Goal: Task Accomplishment & Management: Use online tool/utility

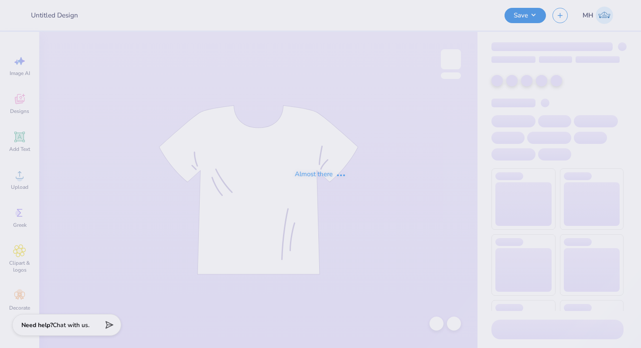
type input "September Merch APhi"
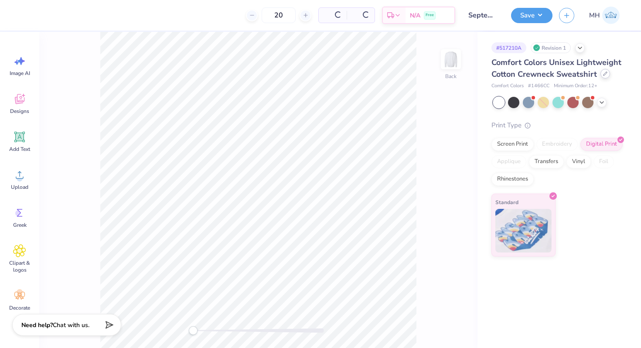
click at [607, 76] on div at bounding box center [606, 74] width 10 height 10
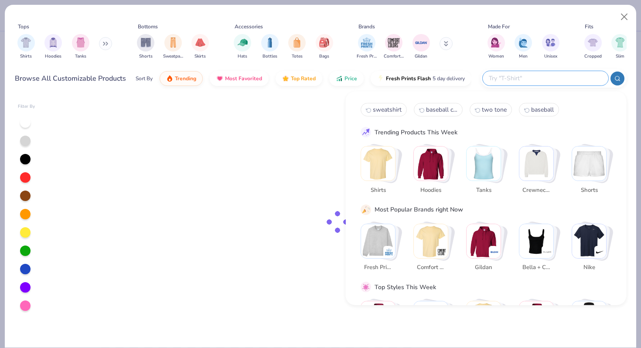
click at [540, 75] on input "text" at bounding box center [545, 78] width 114 height 10
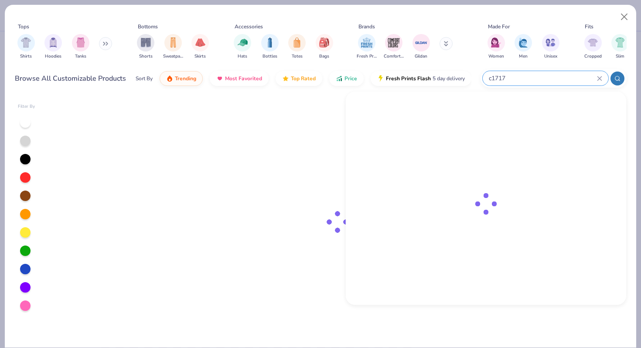
type input "c1717"
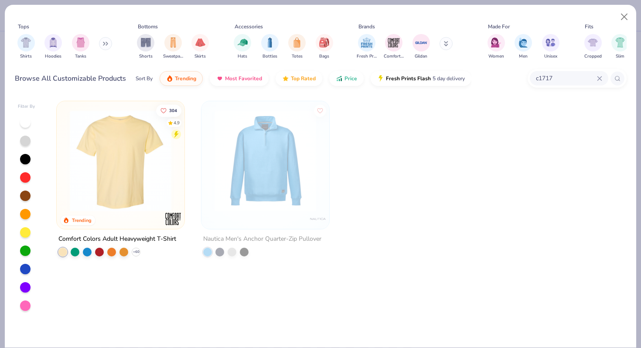
click at [129, 160] on img at bounding box center [120, 161] width 110 height 102
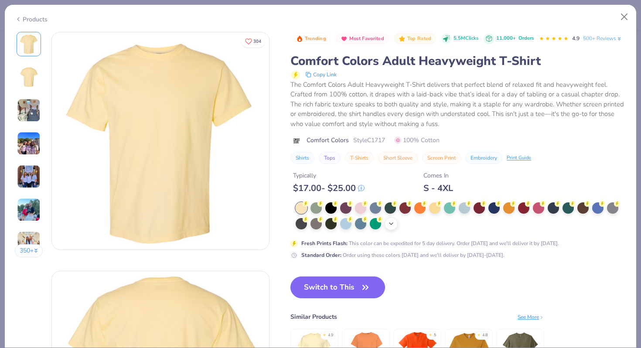
click at [394, 225] on icon at bounding box center [391, 223] width 7 height 7
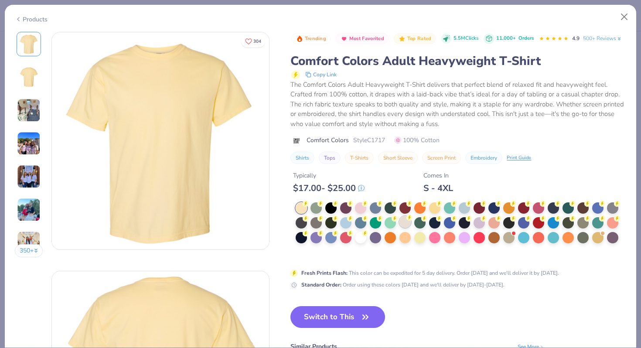
click at [403, 223] on div at bounding box center [405, 221] width 11 height 11
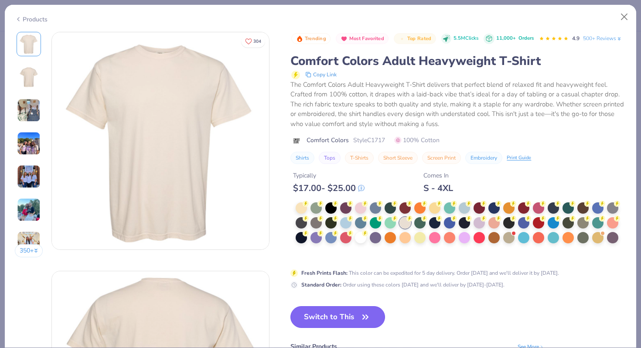
click at [321, 316] on button "Switch to This" at bounding box center [338, 317] width 95 height 22
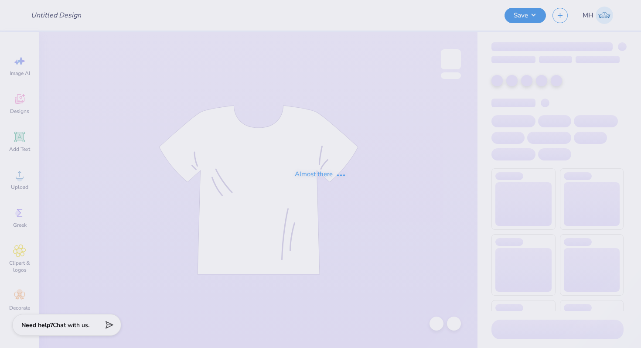
type input "September Merch APhi"
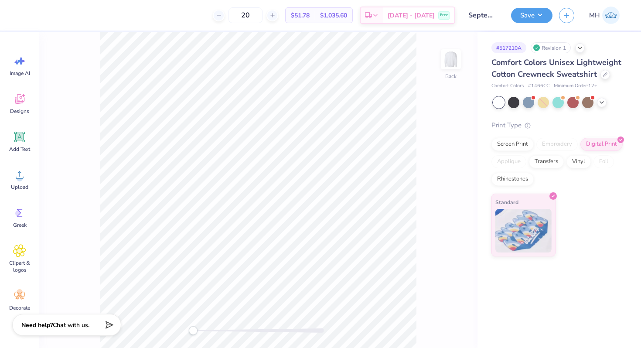
click at [600, 79] on div "Comfort Colors Unisex Lightweight Cotton Crewneck Sweatshirt" at bounding box center [558, 69] width 132 height 24
click at [601, 77] on div "Comfort Colors Unisex Lightweight Cotton Crewneck Sweatshirt" at bounding box center [558, 69] width 132 height 24
click at [603, 72] on icon at bounding box center [605, 74] width 4 height 4
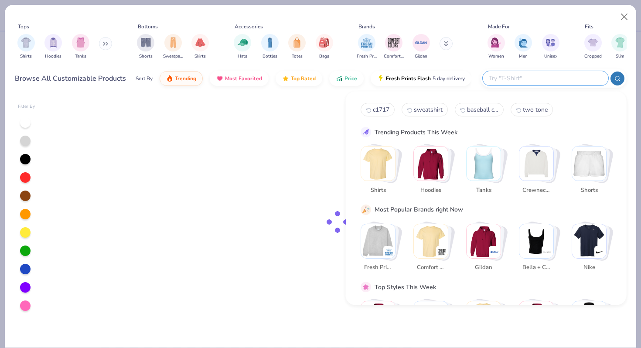
click at [544, 82] on input "text" at bounding box center [545, 78] width 114 height 10
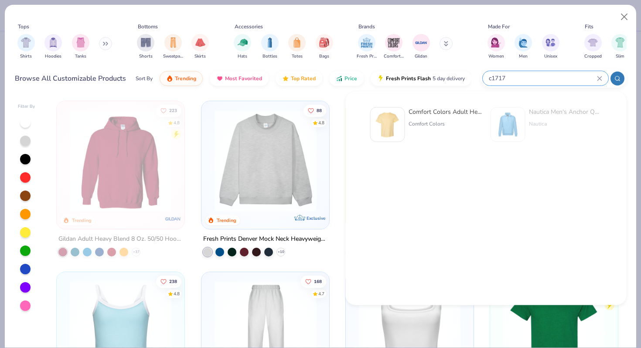
type input "c1717"
click at [408, 132] on div "Comfort Colors Adult Heavyweight T-Shirt Comfort Colors" at bounding box center [426, 124] width 112 height 35
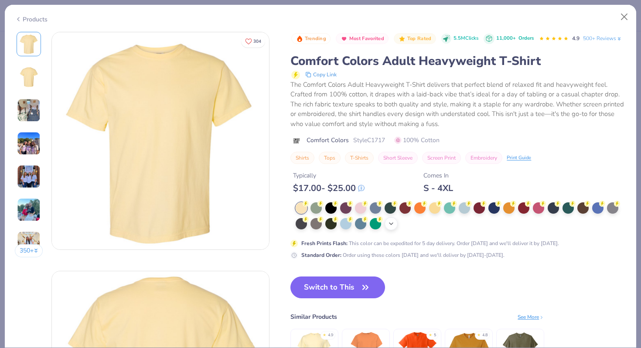
click at [395, 222] on div "+ 38" at bounding box center [391, 223] width 13 height 13
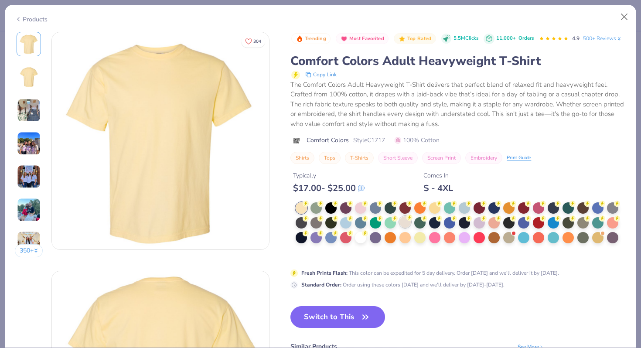
click at [406, 225] on div at bounding box center [405, 221] width 11 height 11
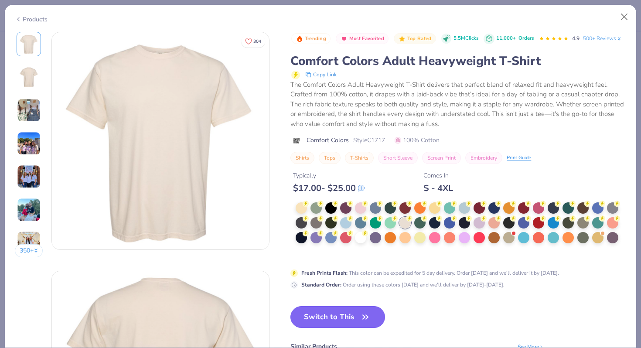
click at [358, 315] on button "Switch to This" at bounding box center [338, 317] width 95 height 22
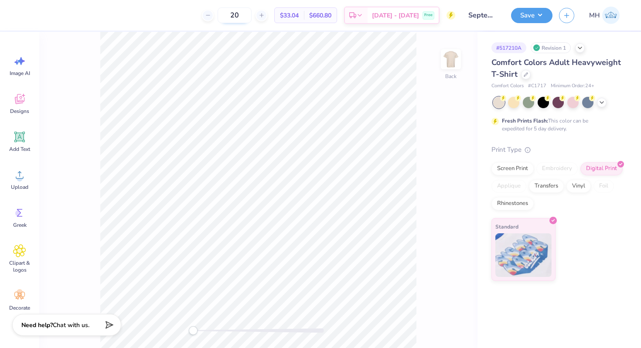
drag, startPoint x: 251, startPoint y: 15, endPoint x: 237, endPoint y: 15, distance: 14.4
click at [237, 15] on input "20" at bounding box center [235, 15] width 34 height 16
type input "24"
click at [520, 18] on button "Save" at bounding box center [531, 14] width 41 height 15
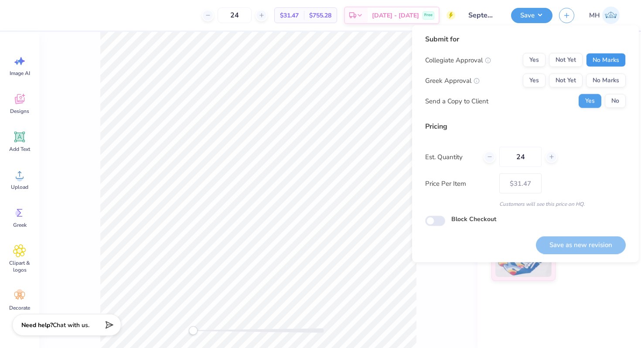
click at [592, 62] on button "No Marks" at bounding box center [606, 60] width 40 height 14
click at [597, 75] on button "No Marks" at bounding box center [606, 81] width 40 height 14
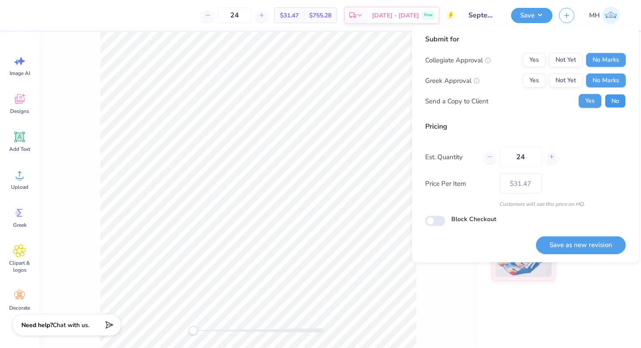
click at [614, 104] on button "No" at bounding box center [615, 101] width 21 height 14
click at [584, 242] on button "Save as new revision" at bounding box center [581, 245] width 90 height 18
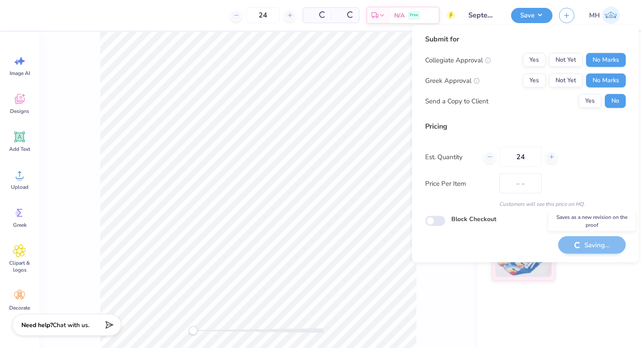
type input "$31.47"
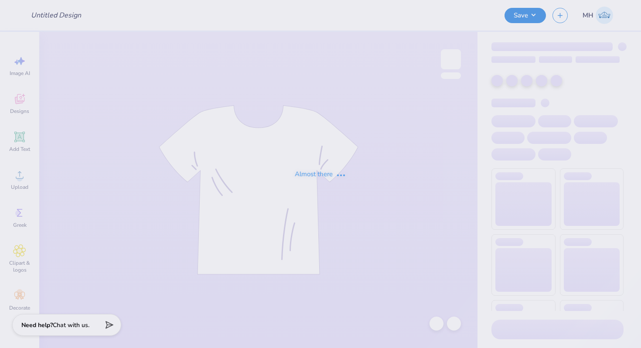
type input "Sweatpants"
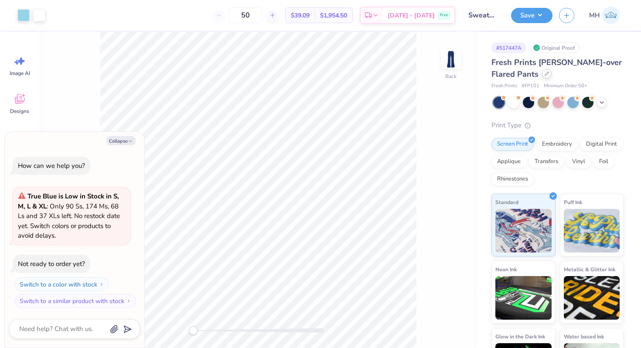
click at [545, 72] on icon at bounding box center [547, 74] width 4 height 4
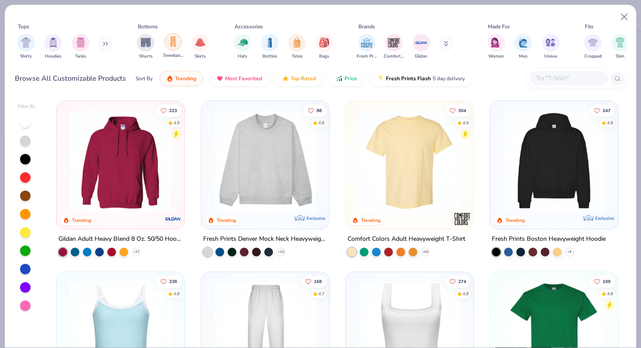
click at [173, 46] on img "filter for Sweatpants" at bounding box center [173, 42] width 10 height 10
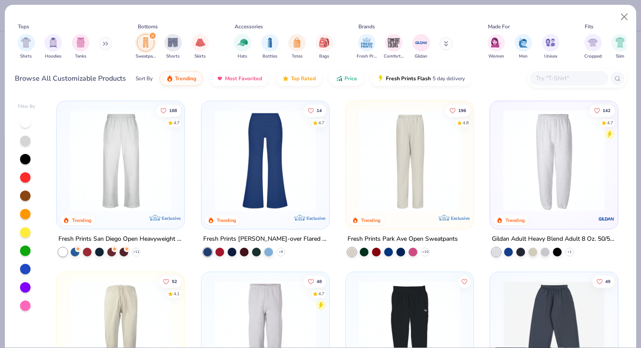
click at [160, 163] on img at bounding box center [120, 161] width 110 height 102
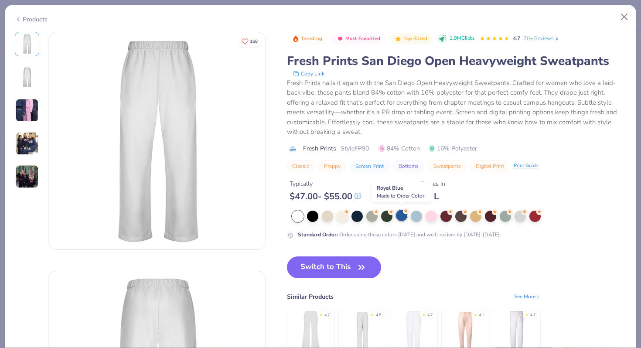
click at [400, 215] on div at bounding box center [401, 215] width 11 height 11
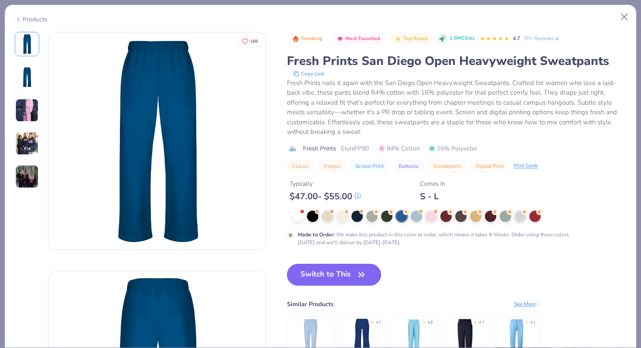
click at [354, 282] on button "Switch to This" at bounding box center [334, 275] width 95 height 22
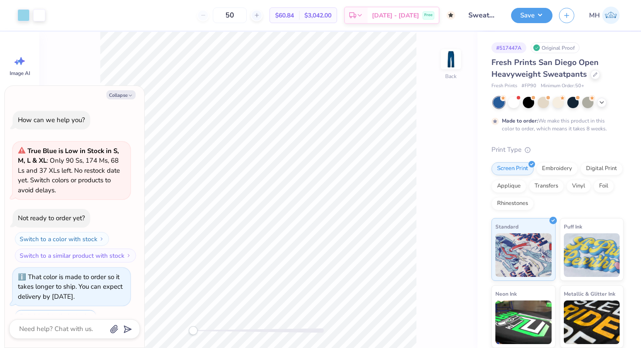
scroll to position [37, 0]
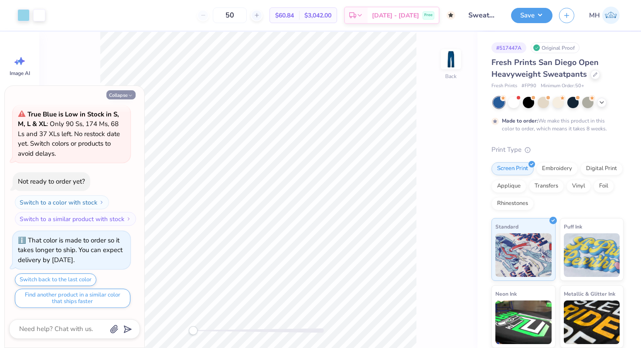
click at [121, 96] on button "Collapse" at bounding box center [120, 94] width 29 height 9
type textarea "x"
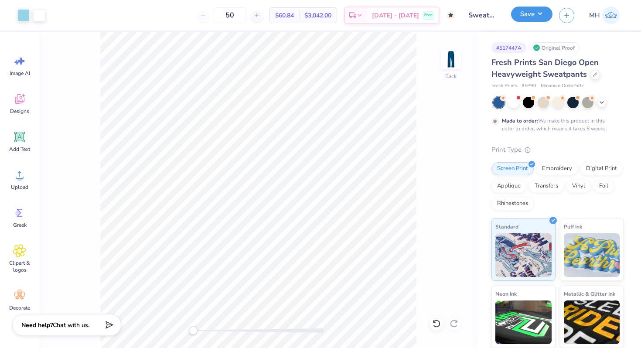
click at [526, 18] on button "Save" at bounding box center [531, 14] width 41 height 15
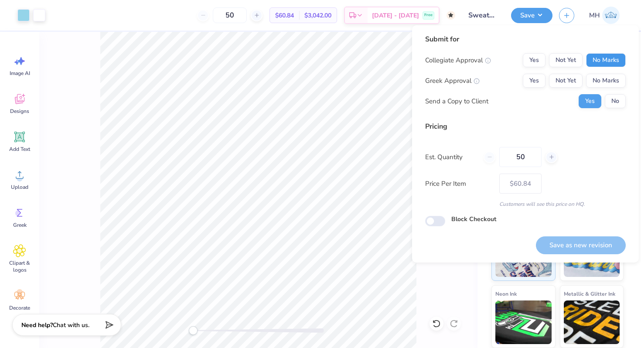
click at [607, 61] on button "No Marks" at bounding box center [606, 60] width 40 height 14
click at [608, 78] on button "No Marks" at bounding box center [606, 81] width 40 height 14
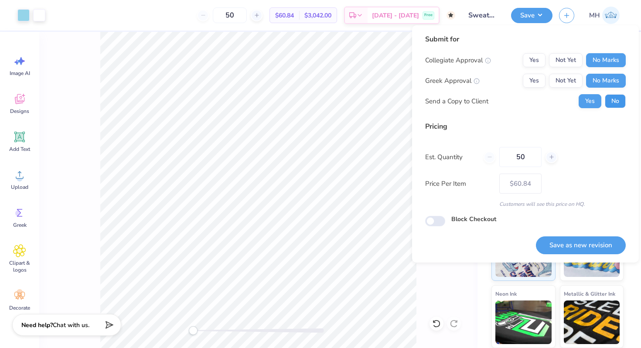
click at [613, 106] on button "No" at bounding box center [615, 101] width 21 height 14
click at [579, 245] on button "Save as new revision" at bounding box center [581, 245] width 90 height 18
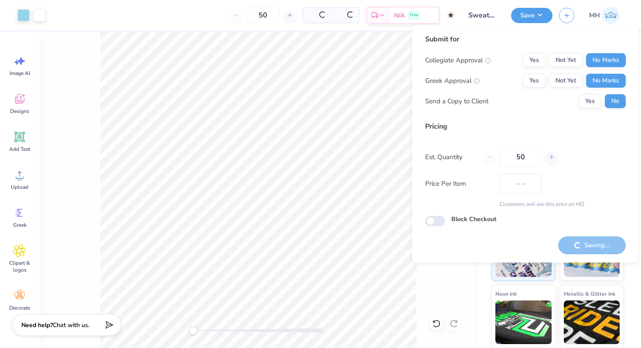
type input "$60.84"
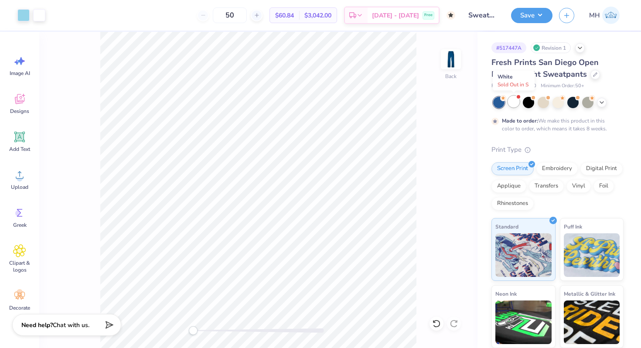
click at [515, 102] on div at bounding box center [513, 101] width 11 height 11
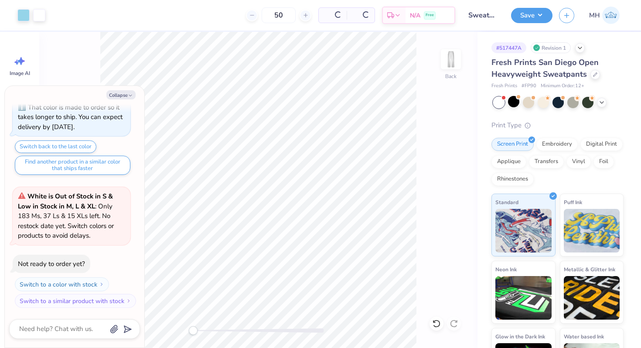
scroll to position [223, 0]
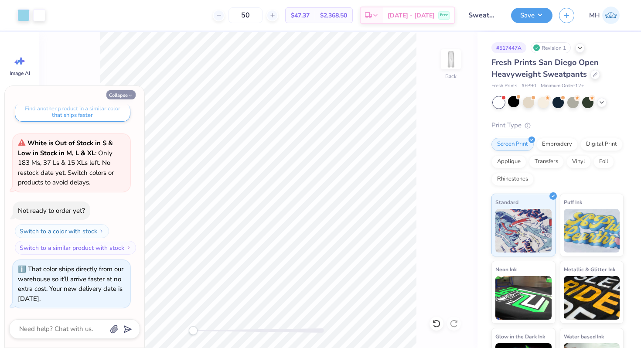
click at [125, 95] on button "Collapse" at bounding box center [120, 94] width 29 height 9
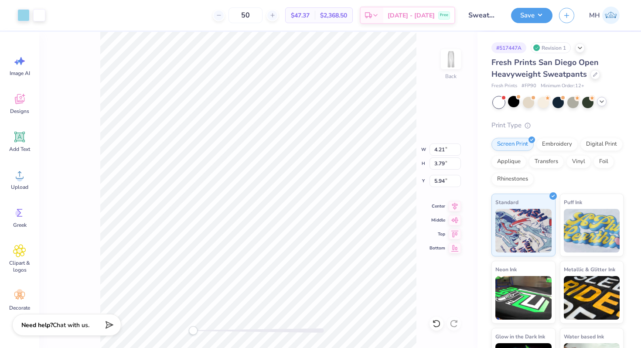
click at [602, 103] on icon at bounding box center [601, 101] width 7 height 7
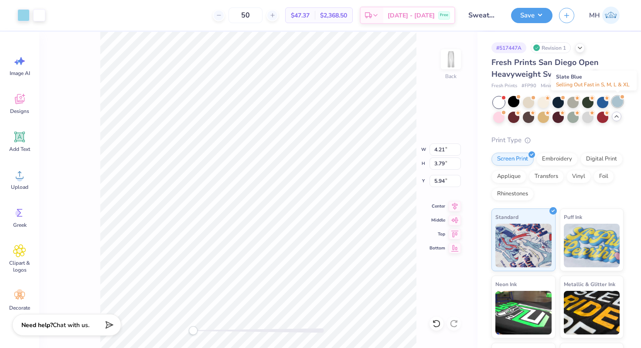
click at [617, 105] on div at bounding box center [617, 101] width 11 height 11
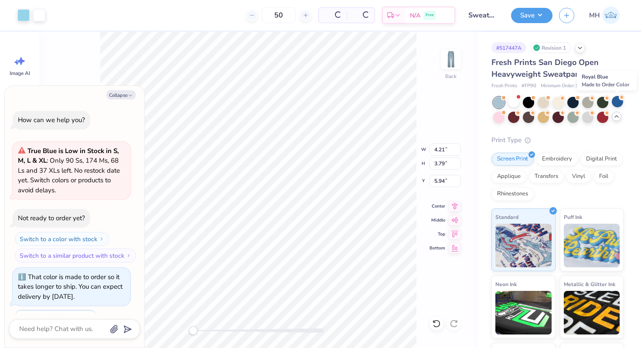
scroll to position [356, 0]
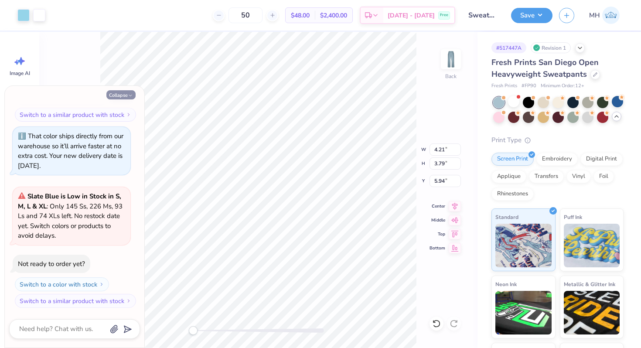
click at [134, 97] on button "Collapse" at bounding box center [120, 94] width 29 height 9
type textarea "x"
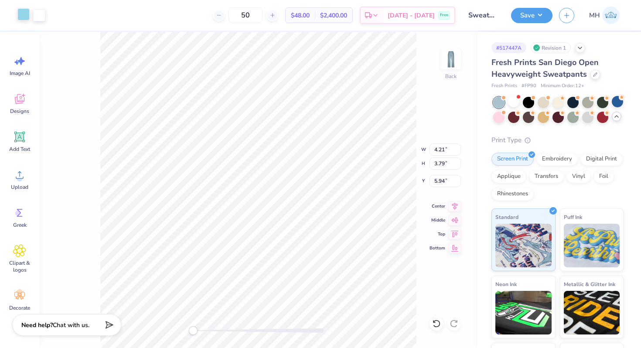
click at [19, 17] on div at bounding box center [23, 14] width 12 height 12
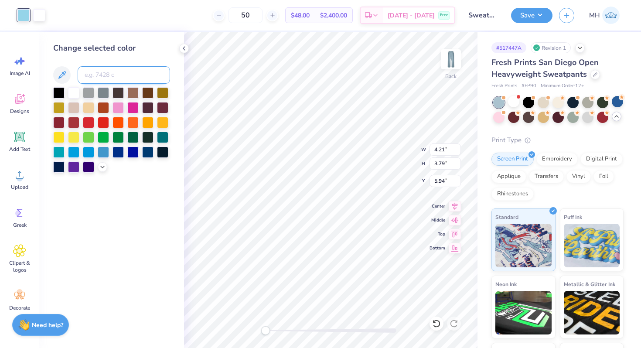
click at [99, 71] on input at bounding box center [124, 74] width 92 height 17
paste input
click at [185, 49] on icon at bounding box center [184, 48] width 7 height 7
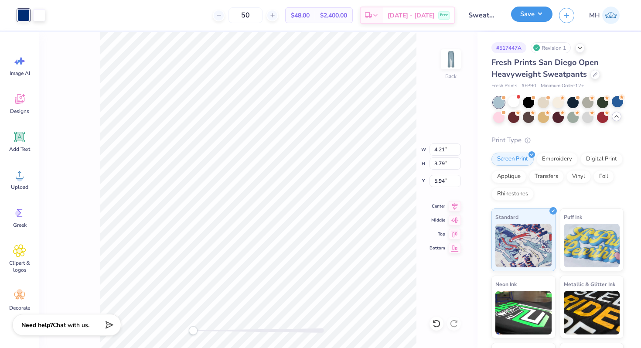
click at [524, 17] on button "Save" at bounding box center [531, 14] width 41 height 15
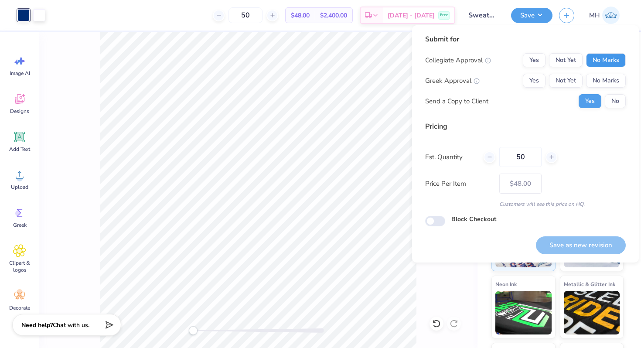
click at [618, 59] on button "No Marks" at bounding box center [606, 60] width 40 height 14
click at [614, 76] on button "No Marks" at bounding box center [606, 81] width 40 height 14
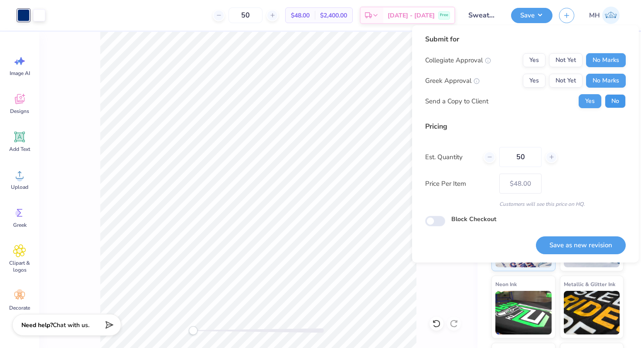
click at [614, 104] on button "No" at bounding box center [615, 101] width 21 height 14
click at [567, 252] on button "Save as new revision" at bounding box center [581, 245] width 90 height 18
type input "$48.00"
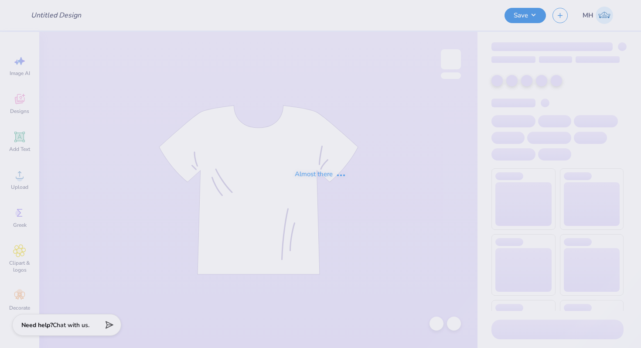
type input "Star Dance - merch"
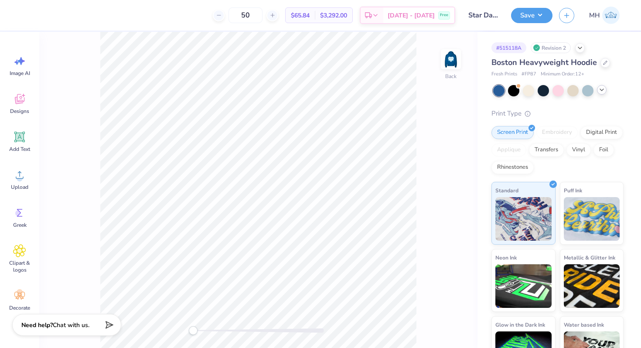
click at [601, 91] on icon at bounding box center [601, 89] width 7 height 7
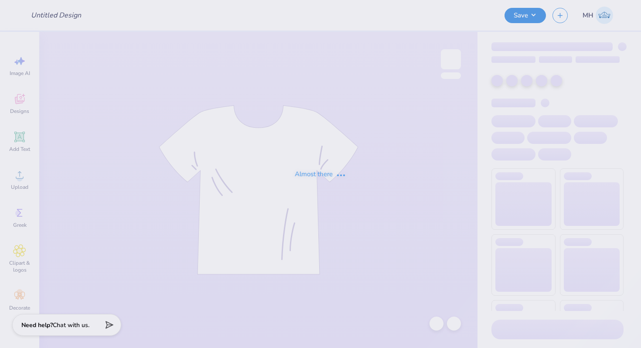
type input "Star Dance - merch"
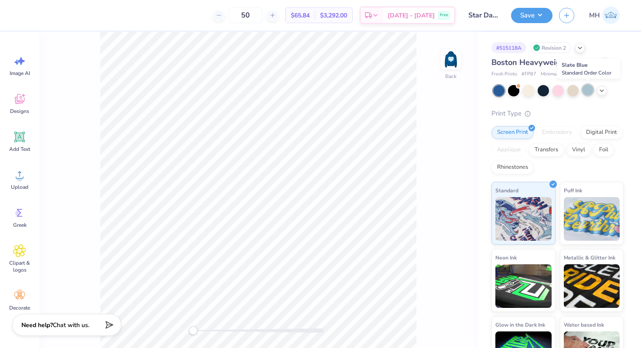
click at [585, 88] on div at bounding box center [587, 89] width 11 height 11
click at [446, 66] on img at bounding box center [451, 59] width 35 height 35
click at [37, 17] on div at bounding box center [39, 14] width 12 height 12
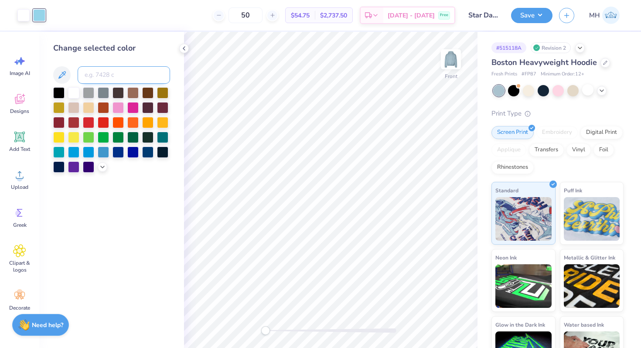
click at [92, 81] on input at bounding box center [124, 74] width 92 height 17
paste input
click at [185, 49] on icon at bounding box center [184, 48] width 7 height 7
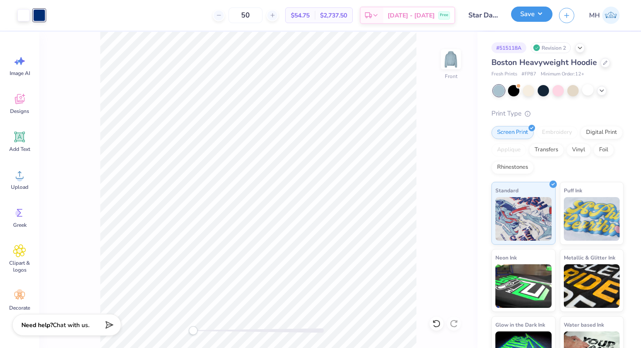
click at [540, 16] on button "Save" at bounding box center [531, 14] width 41 height 15
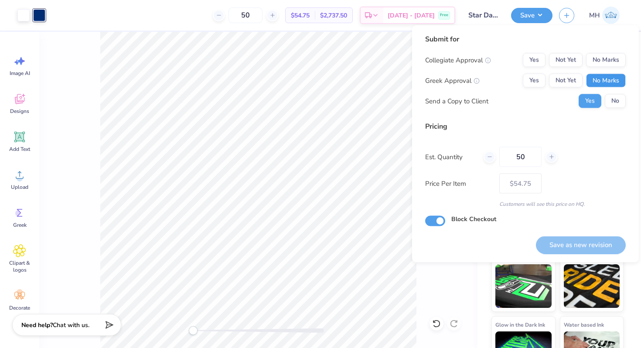
drag, startPoint x: 619, startPoint y: 80, endPoint x: 614, endPoint y: 69, distance: 11.5
click at [619, 79] on button "No Marks" at bounding box center [606, 81] width 40 height 14
click at [612, 60] on button "No Marks" at bounding box center [606, 60] width 40 height 14
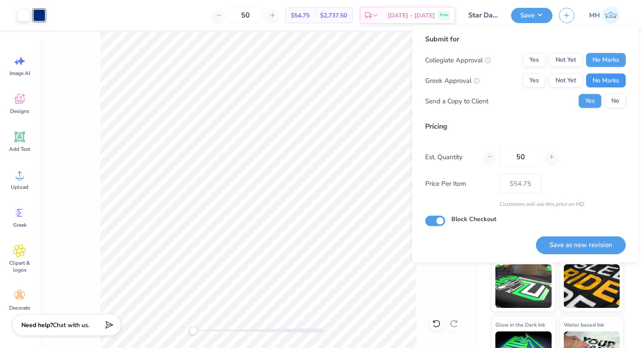
click at [613, 83] on button "No Marks" at bounding box center [606, 81] width 40 height 14
click at [613, 95] on button "No" at bounding box center [615, 101] width 21 height 14
click at [581, 254] on div "Submit for Collegiate Approval Yes Not Yet No Marks Greek Approval Yes Not Yet …" at bounding box center [525, 143] width 227 height 237
click at [581, 250] on button "Save as new revision" at bounding box center [581, 245] width 90 height 18
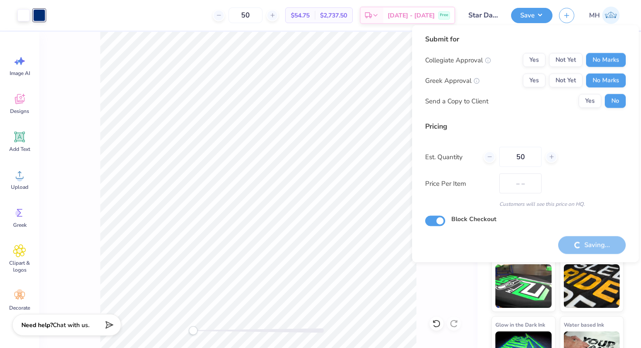
type input "$54.75"
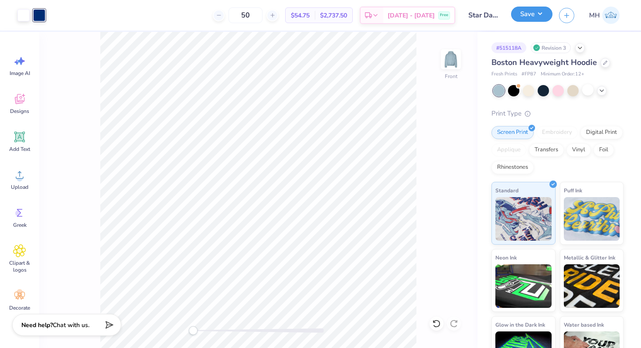
click at [530, 18] on button "Save" at bounding box center [531, 14] width 41 height 15
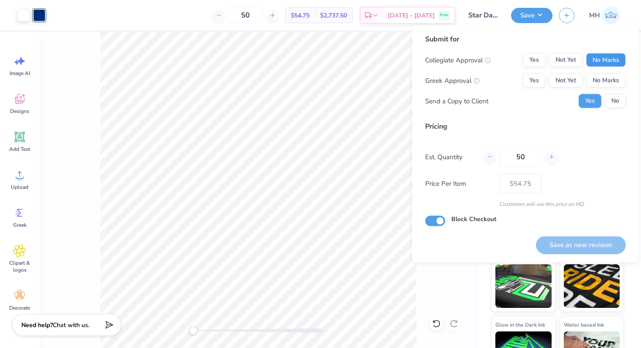
click at [599, 58] on button "No Marks" at bounding box center [606, 60] width 40 height 14
click at [601, 73] on div "Collegiate Approval Yes Not Yet No Marks Greek Approval Yes Not Yet No Marks Se…" at bounding box center [525, 80] width 201 height 55
click at [601, 79] on button "No Marks" at bounding box center [606, 81] width 40 height 14
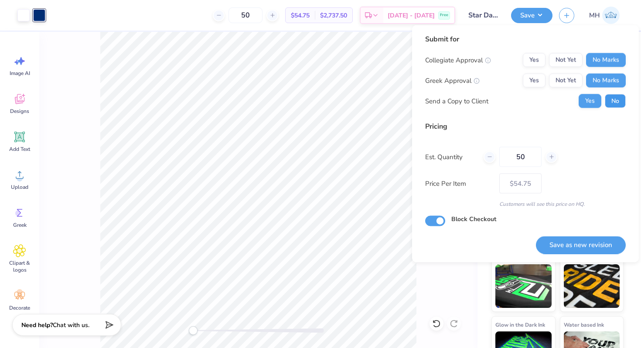
click at [611, 99] on button "No" at bounding box center [615, 101] width 21 height 14
click at [598, 238] on button "Save as new revision" at bounding box center [581, 245] width 90 height 18
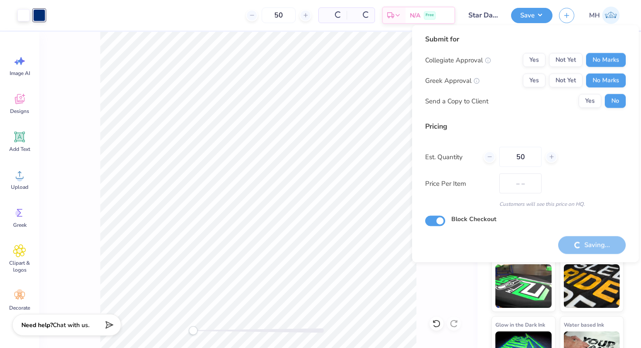
type input "$54.75"
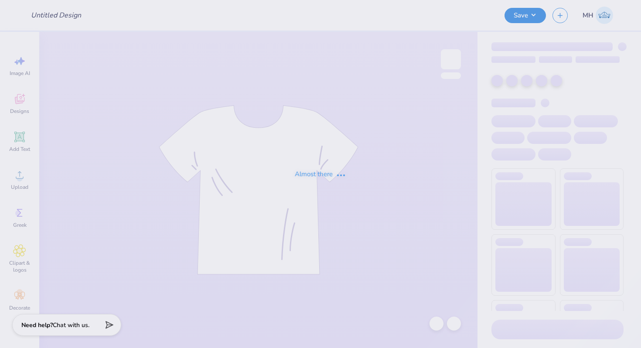
type input "Star Dance - merch"
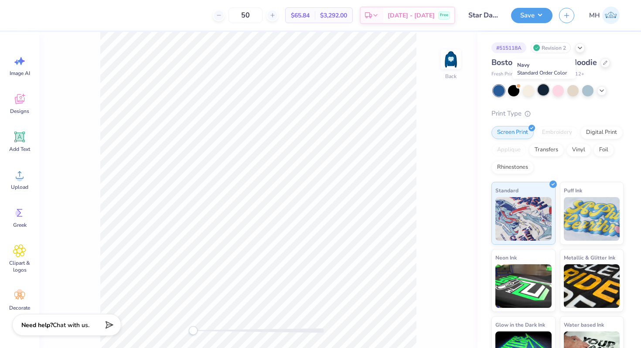
click at [544, 92] on div at bounding box center [543, 89] width 11 height 11
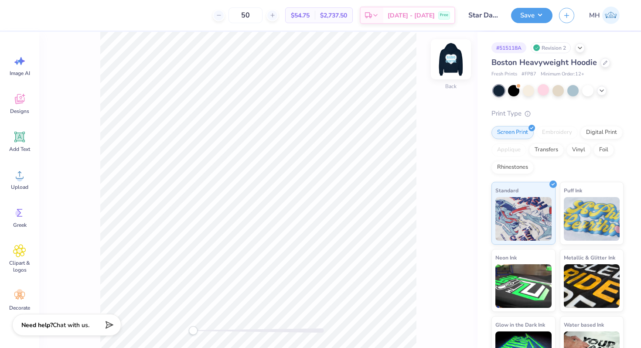
click at [451, 54] on img at bounding box center [451, 59] width 35 height 35
click at [524, 15] on button "Save" at bounding box center [531, 14] width 41 height 15
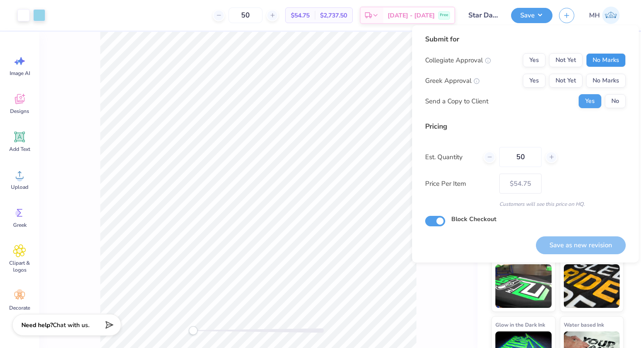
click at [595, 65] on button "No Marks" at bounding box center [606, 60] width 40 height 14
click at [599, 80] on button "No Marks" at bounding box center [606, 81] width 40 height 14
click at [605, 114] on div "Submit for Collegiate Approval Yes Not Yet No Marks Greek Approval Yes Not Yet …" at bounding box center [525, 74] width 201 height 81
click at [612, 89] on div "Collegiate Approval Yes Not Yet No Marks Greek Approval Yes Not Yet No Marks Se…" at bounding box center [525, 80] width 201 height 55
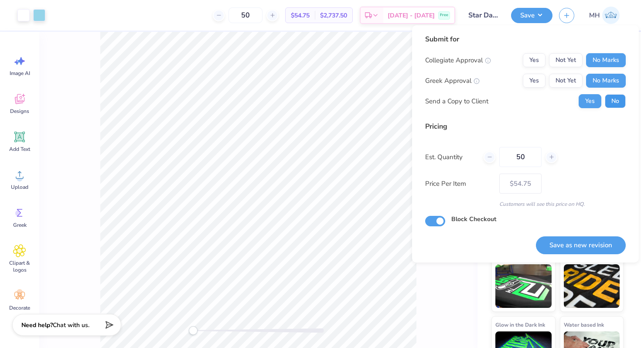
click at [612, 100] on button "No" at bounding box center [615, 101] width 21 height 14
click at [574, 247] on button "Save as new revision" at bounding box center [581, 245] width 90 height 18
type input "$54.75"
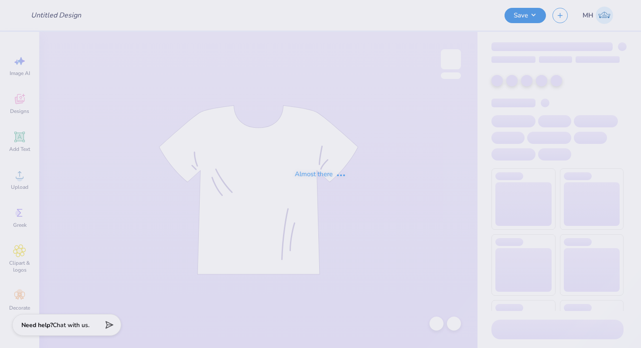
type input "Sweatpants"
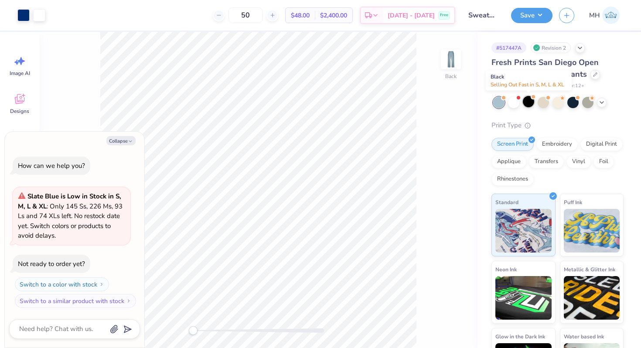
click at [532, 104] on div at bounding box center [528, 101] width 11 height 11
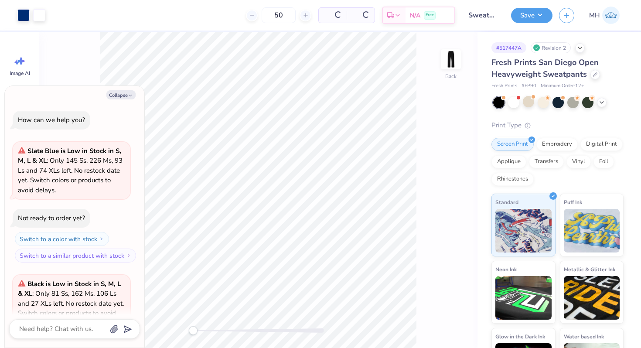
scroll to position [87, 0]
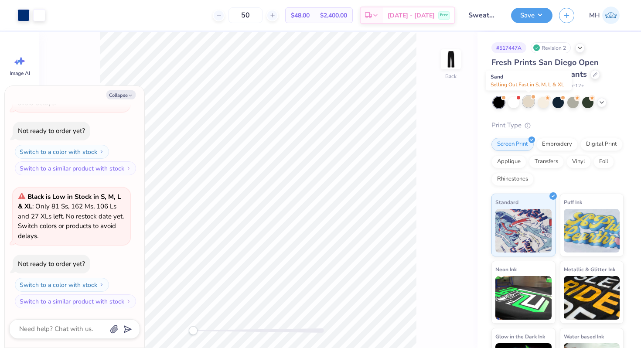
type textarea "x"
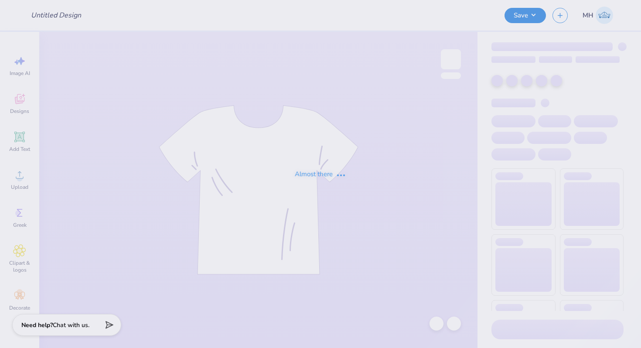
type input "Sweatpants"
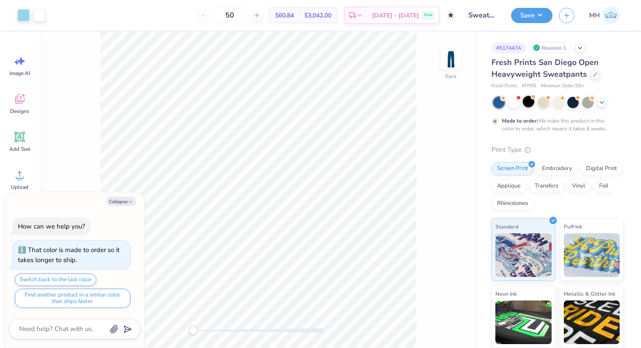
click at [527, 102] on div at bounding box center [528, 101] width 11 height 11
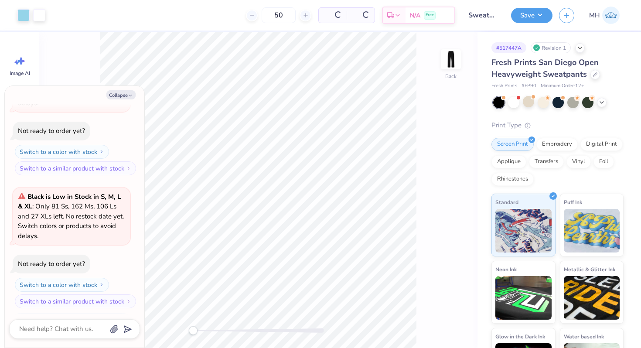
scroll to position [213, 0]
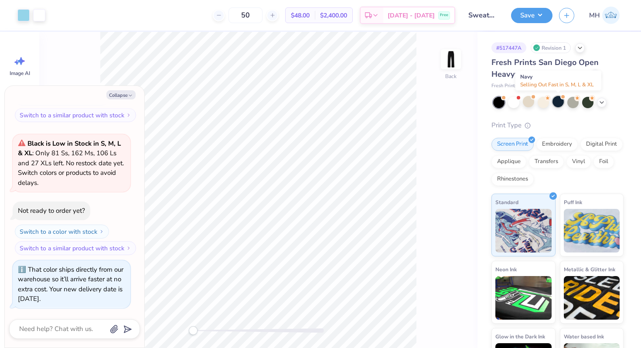
click at [561, 104] on div at bounding box center [558, 101] width 11 height 11
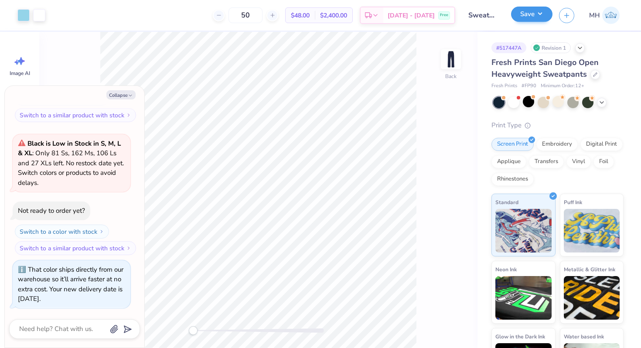
scroll to position [346, 0]
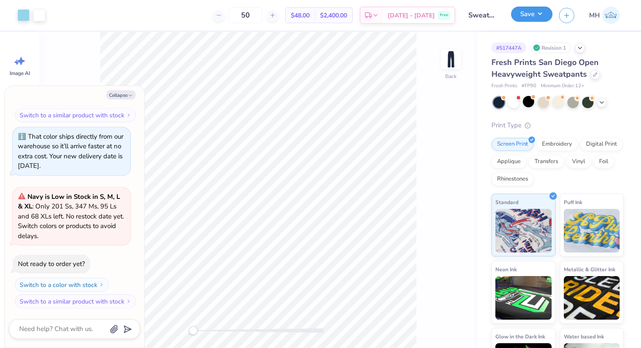
click at [523, 20] on button "Save" at bounding box center [531, 14] width 41 height 15
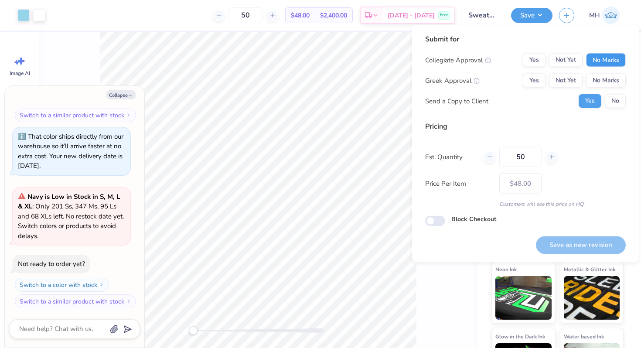
click at [596, 61] on button "No Marks" at bounding box center [606, 60] width 40 height 14
click at [600, 84] on button "No Marks" at bounding box center [606, 81] width 40 height 14
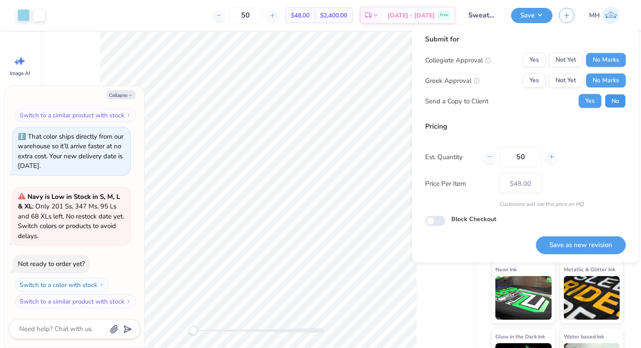
click at [621, 103] on button "No" at bounding box center [615, 101] width 21 height 14
click at [576, 236] on button "Save as new revision" at bounding box center [581, 245] width 90 height 18
type textarea "x"
type input "– –"
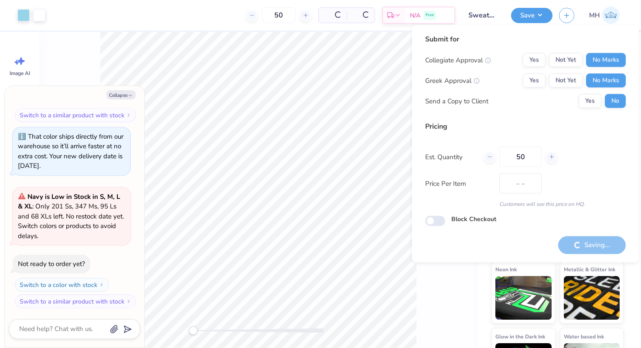
type textarea "x"
type input "$48.00"
type textarea "x"
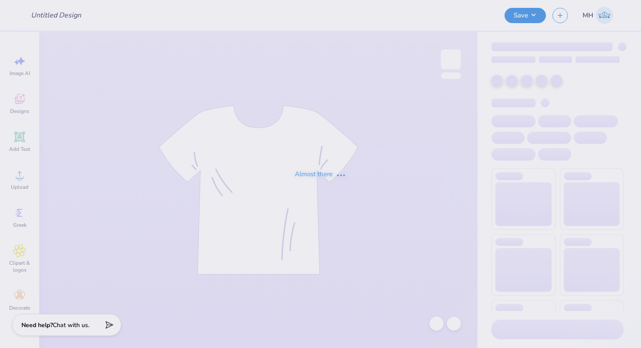
type input "Star Dance - merch"
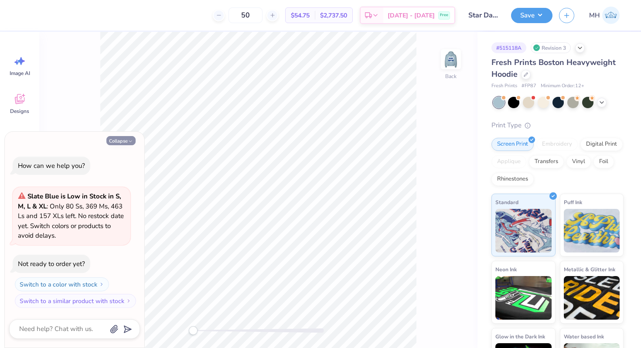
click at [125, 143] on button "Collapse" at bounding box center [120, 140] width 29 height 9
type textarea "x"
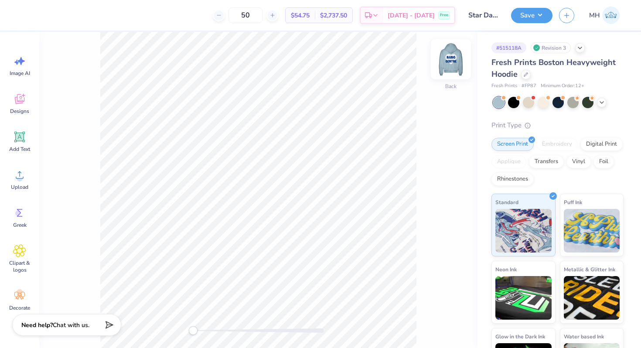
click at [452, 59] on img at bounding box center [451, 59] width 35 height 35
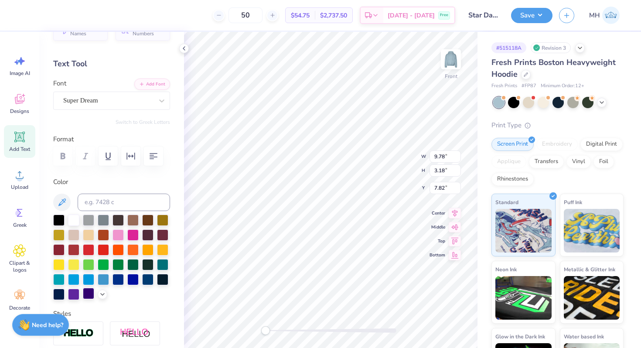
scroll to position [28, 0]
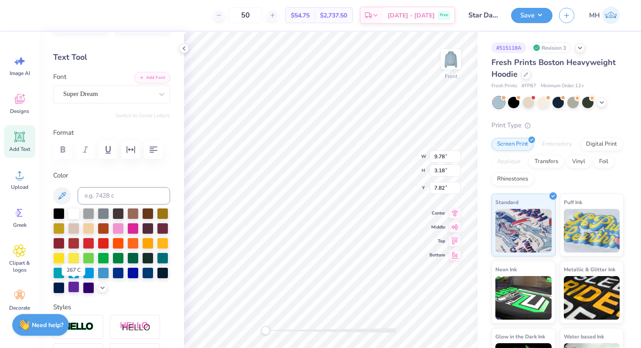
click at [76, 283] on div at bounding box center [73, 286] width 11 height 11
type input "12.12"
type input "3.07"
type input "12.37"
click at [70, 286] on div at bounding box center [73, 286] width 11 height 11
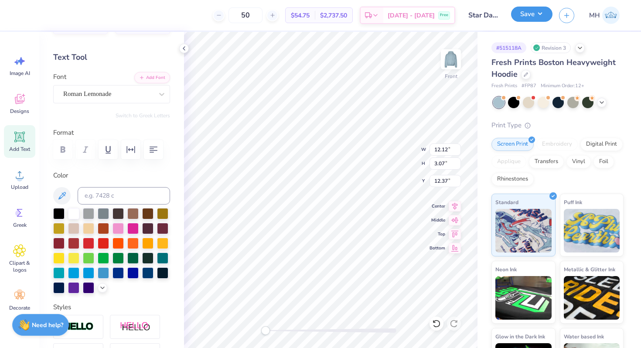
click at [515, 10] on button "Save" at bounding box center [531, 14] width 41 height 15
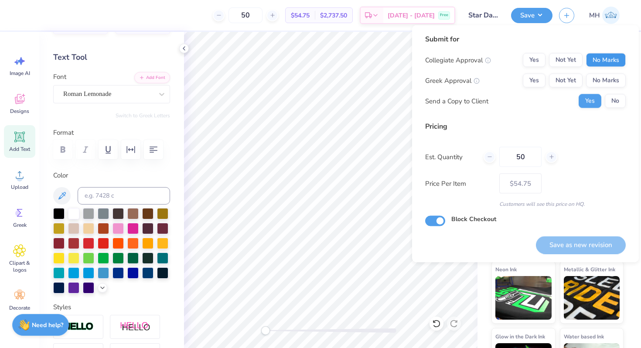
click at [625, 58] on div "Submit for Collegiate Approval Yes Not Yet No Marks Greek Approval Yes Not Yet …" at bounding box center [525, 143] width 227 height 237
click at [622, 59] on button "No Marks" at bounding box center [606, 60] width 40 height 14
click at [612, 81] on button "No Marks" at bounding box center [606, 81] width 40 height 14
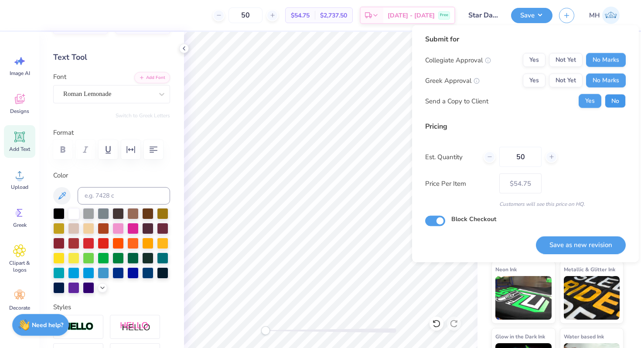
click at [612, 97] on button "No" at bounding box center [615, 101] width 21 height 14
click at [594, 242] on button "Save as new revision" at bounding box center [581, 245] width 90 height 18
type input "$54.75"
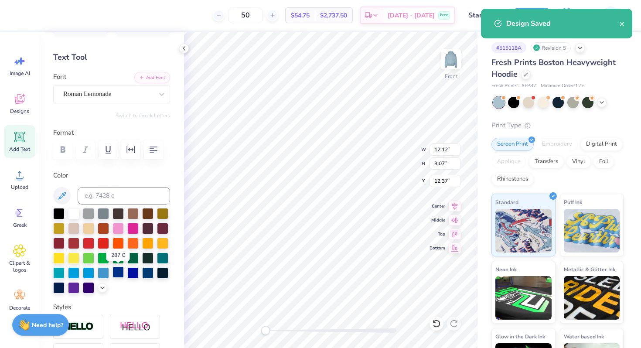
click at [116, 272] on div at bounding box center [118, 272] width 11 height 11
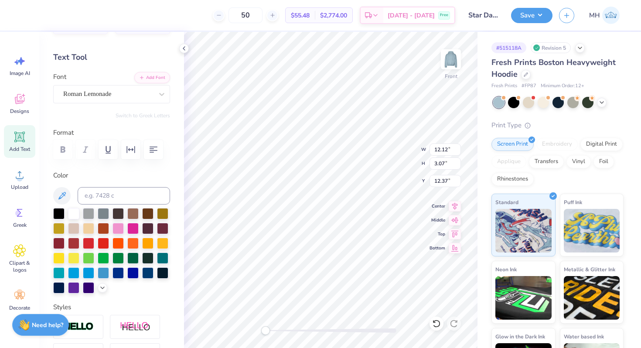
type input "9.75"
type input "3.15"
type input "8.16"
click at [119, 273] on div at bounding box center [118, 272] width 11 height 11
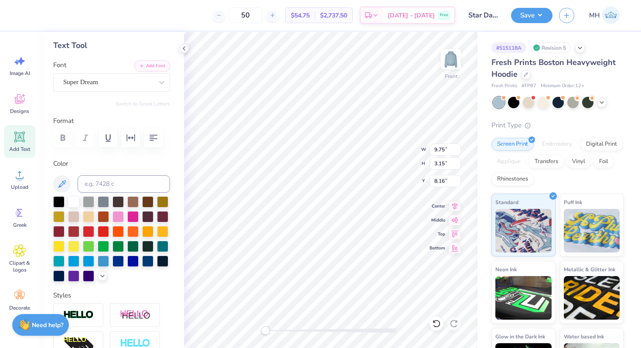
scroll to position [40, 0]
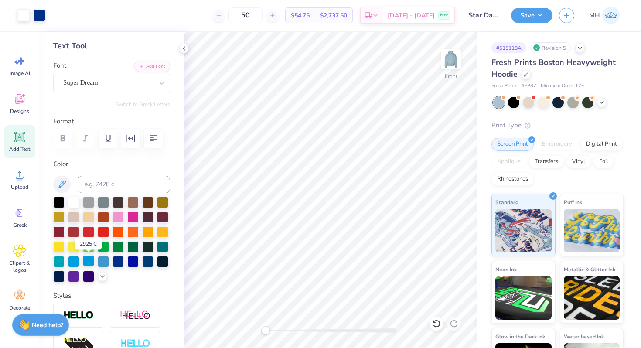
click at [89, 262] on div at bounding box center [88, 260] width 11 height 11
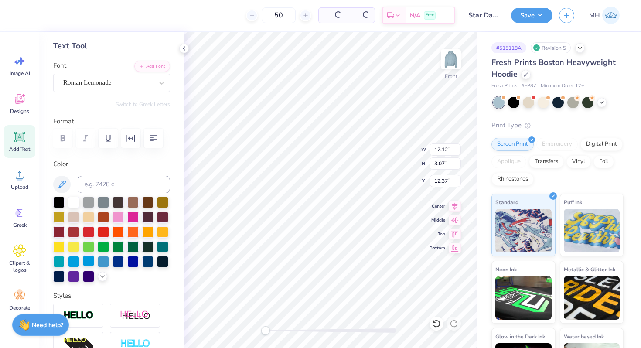
click at [90, 260] on div at bounding box center [88, 260] width 11 height 11
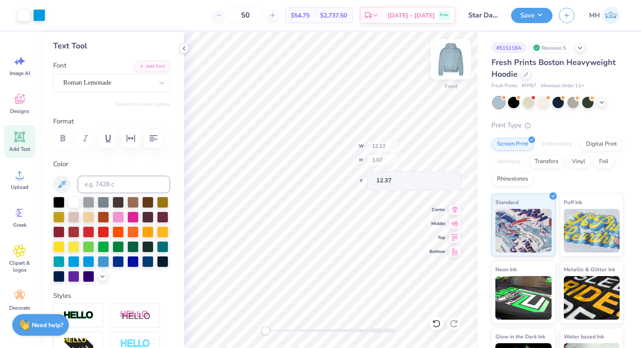
click at [385, 145] on div "Front W 12.12 H 3.07 Y 12.37 Center Middle Top Bottom" at bounding box center [331, 190] width 294 height 316
click at [532, 13] on button "Save" at bounding box center [531, 14] width 41 height 15
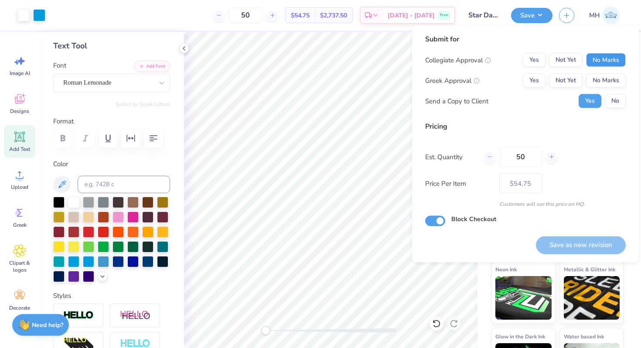
click at [594, 58] on button "No Marks" at bounding box center [606, 60] width 40 height 14
click at [603, 84] on button "No Marks" at bounding box center [606, 81] width 40 height 14
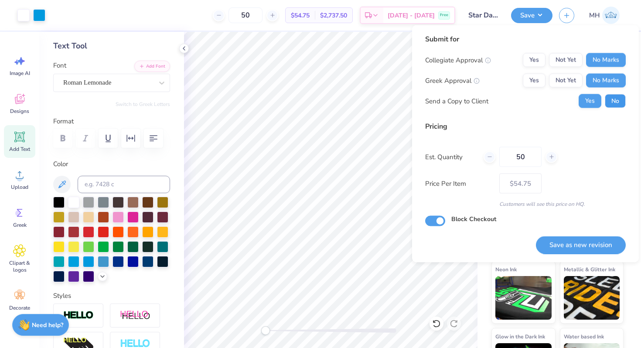
click at [612, 106] on button "No" at bounding box center [615, 101] width 21 height 14
click at [575, 243] on button "Save as new revision" at bounding box center [581, 245] width 90 height 18
type input "$54.75"
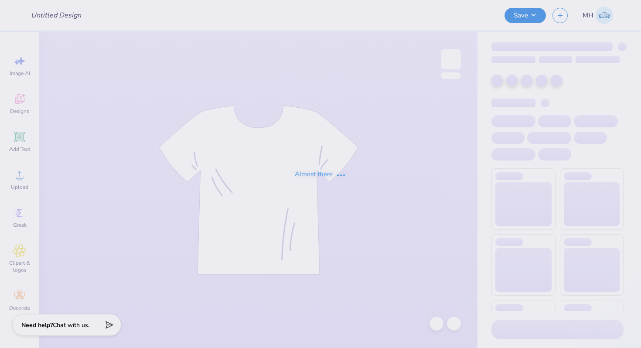
type input "Sweatpants"
